Goal: Go to known website: Go to known website

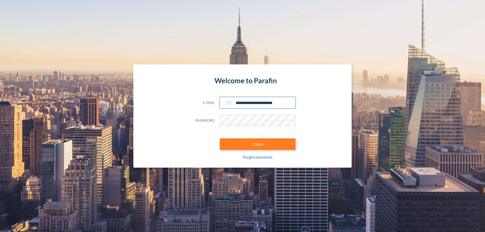
type input "**********"
click at [258, 144] on button "LOGIN" at bounding box center [258, 144] width 76 height 12
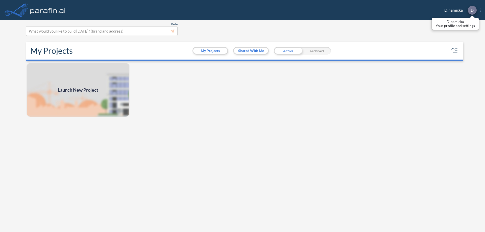
click at [472, 10] on p "D" at bounding box center [471, 10] width 3 height 5
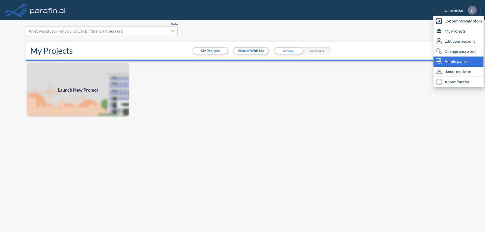
click at [458, 61] on span "Admin panel" at bounding box center [455, 61] width 22 height 6
